Goal: Answer question/provide support: Share knowledge or assist other users

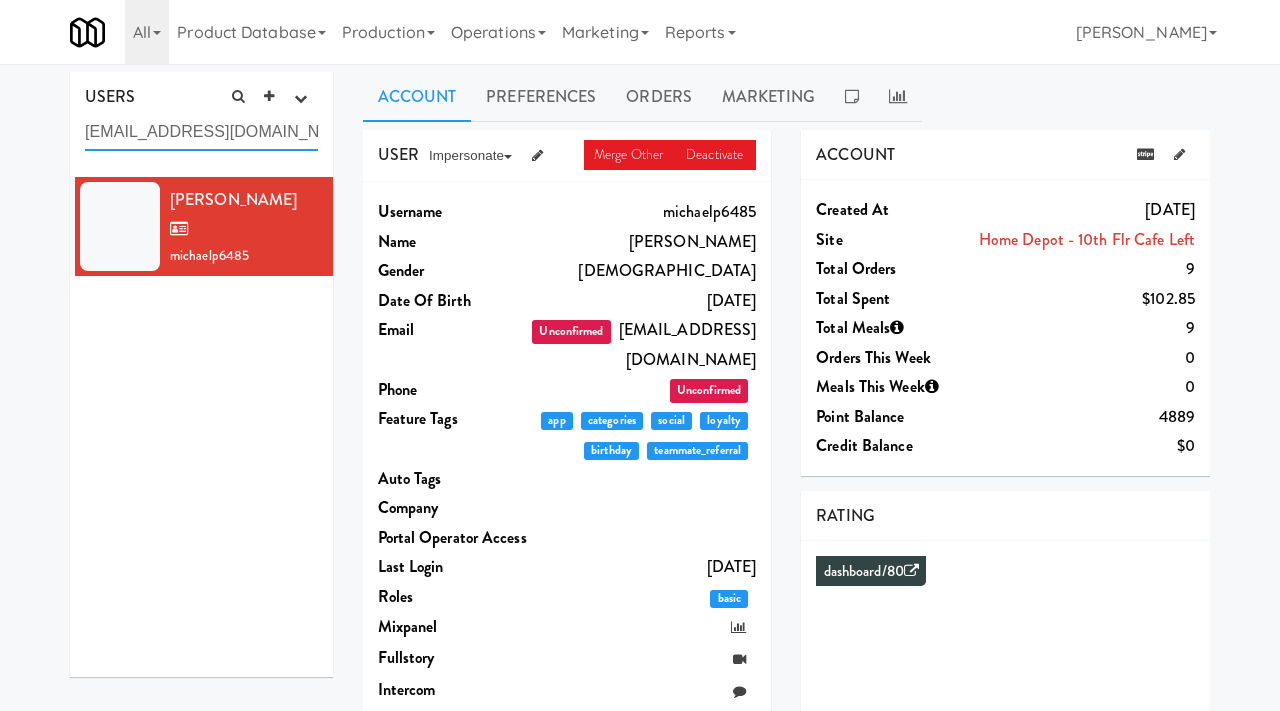
click at [225, 129] on input "[EMAIL_ADDRESS][DOMAIN_NAME]" at bounding box center [201, 132] width 233 height 37
paste input "[PERSON_NAME]@ingka.ikea"
type input "[PERSON_NAME][EMAIL_ADDRESS][DOMAIN_NAME]"
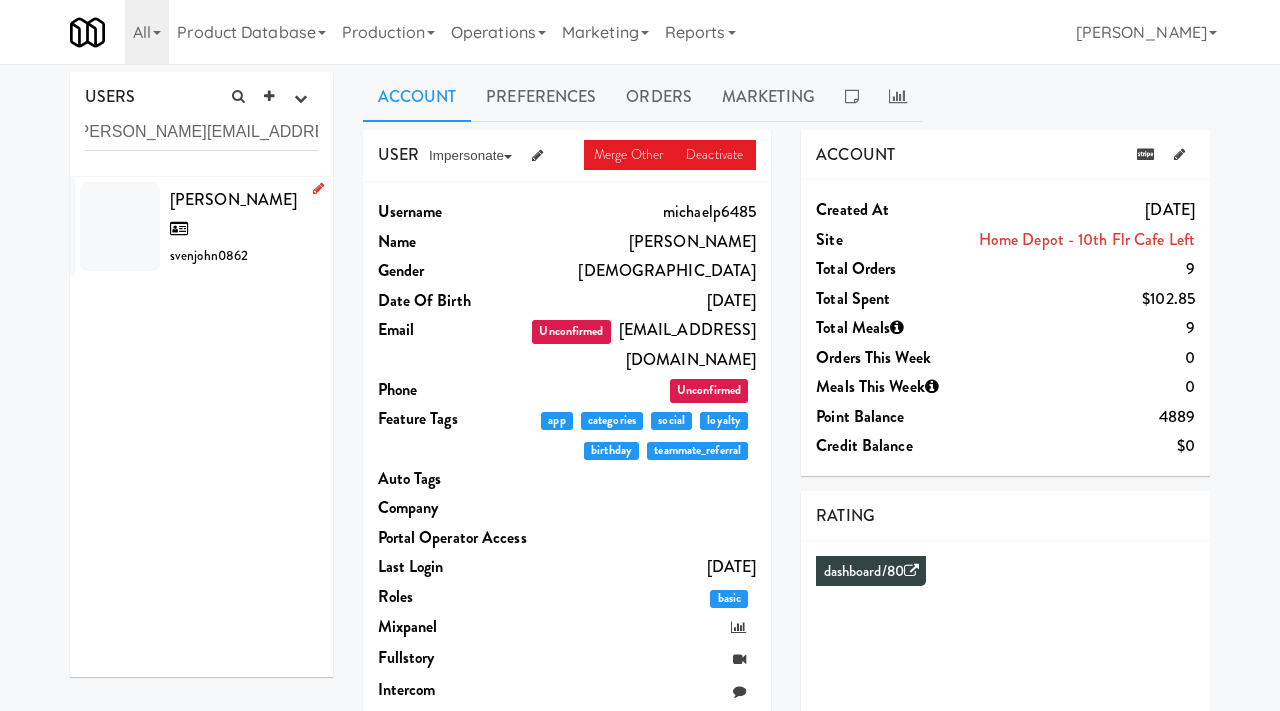
click at [216, 201] on span "[PERSON_NAME]" at bounding box center [233, 214] width 127 height 53
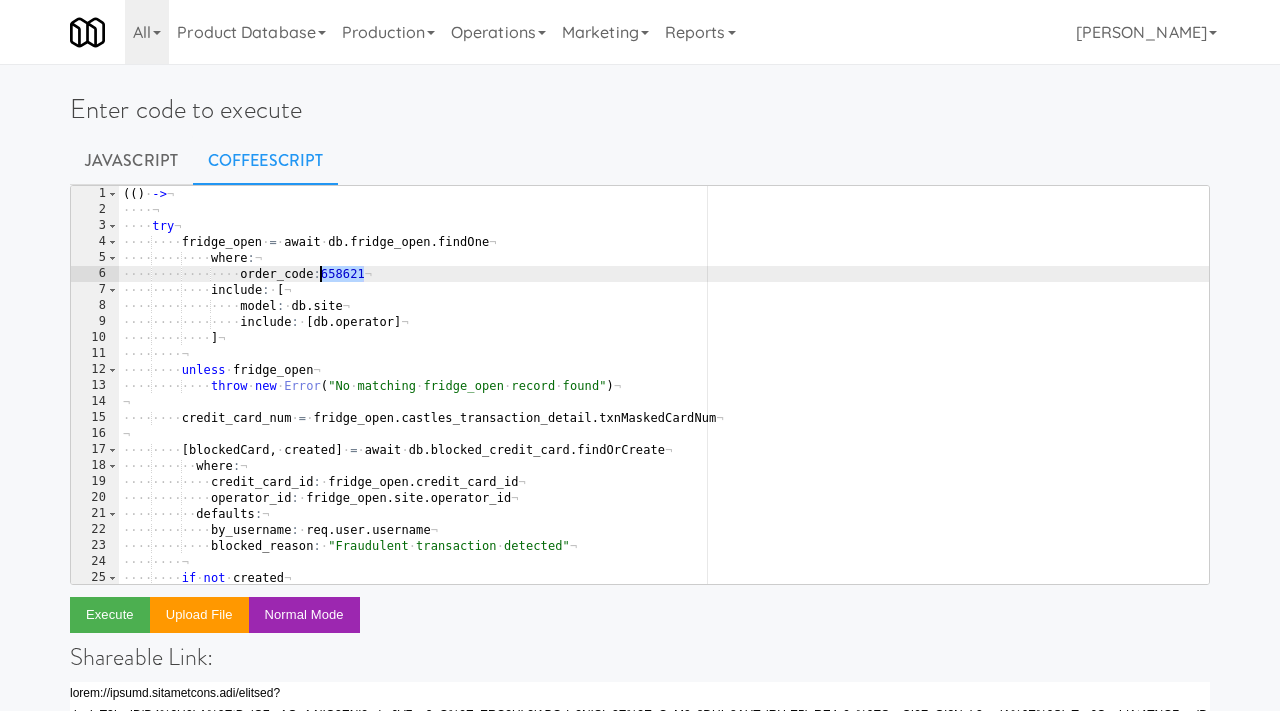
drag, startPoint x: 366, startPoint y: 276, endPoint x: 321, endPoint y: 273, distance: 45.1
click at [321, 273] on div "( ( ) · -> ¬ ···· ¬ ···· try ¬ ···· ···· fridge_open · = · await · db . fridge_…" at bounding box center [664, 401] width 1090 height 430
paste textarea "396872"
type textarea "order_code:396872"
click at [95, 611] on button "Execute" at bounding box center [110, 615] width 80 height 36
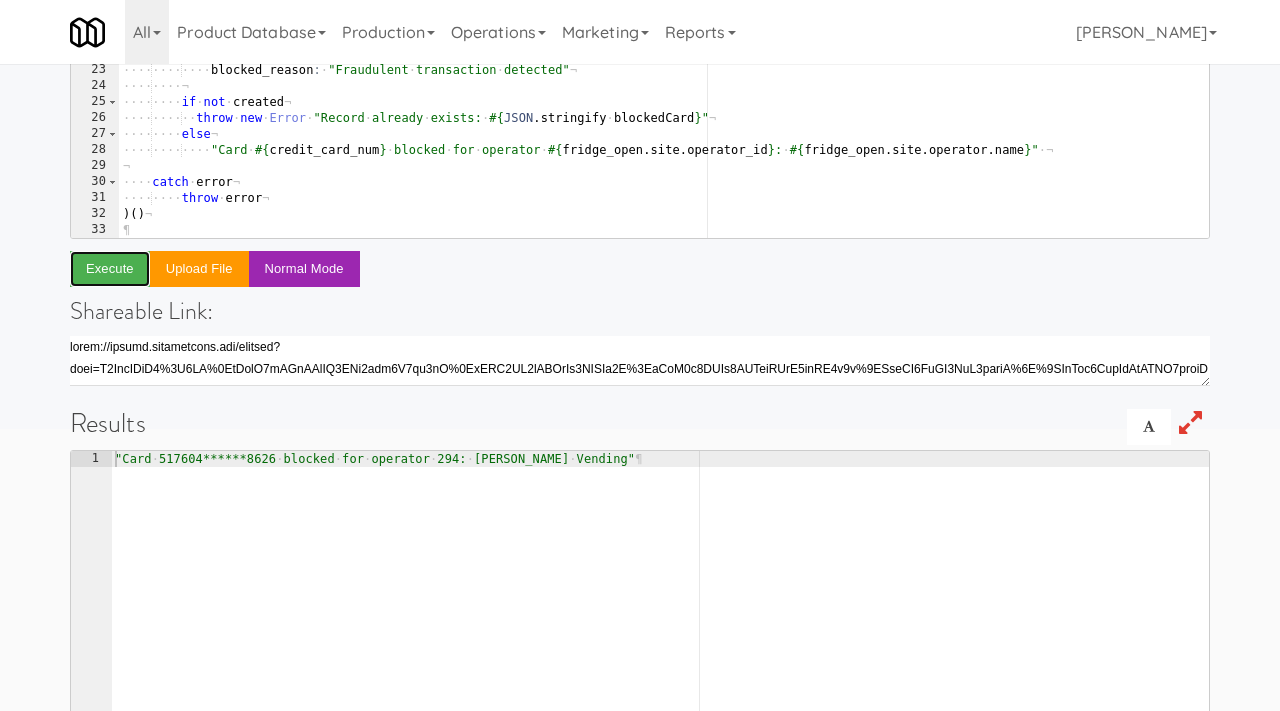
scroll to position [309, 0]
